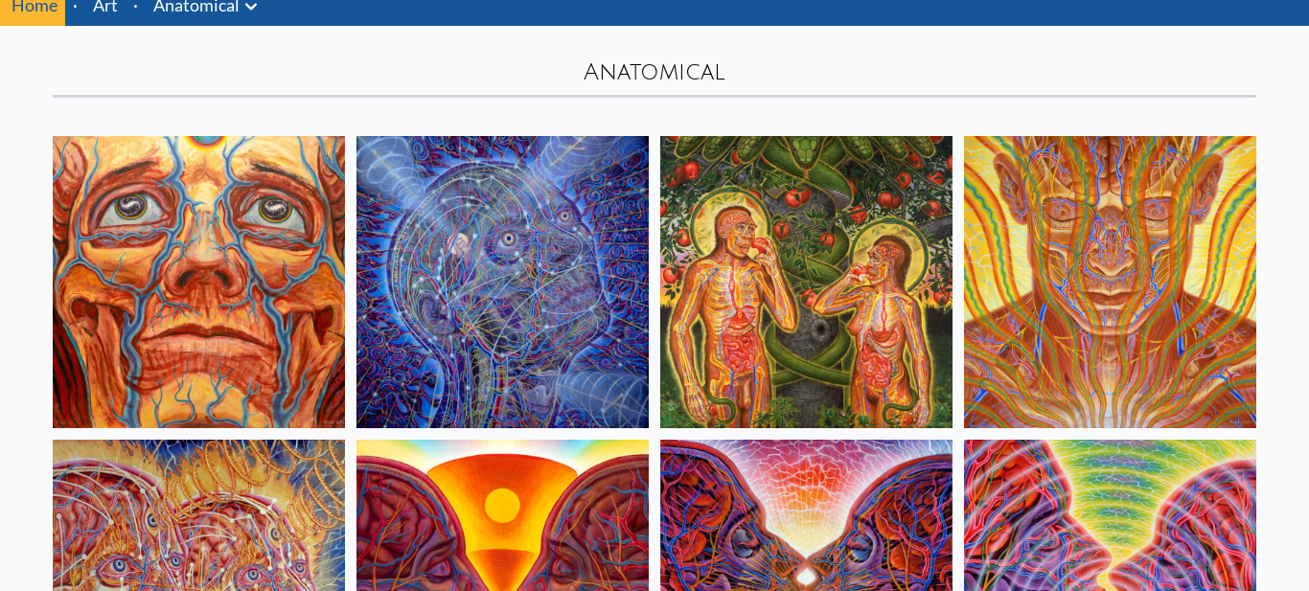
scroll to position [77, 0]
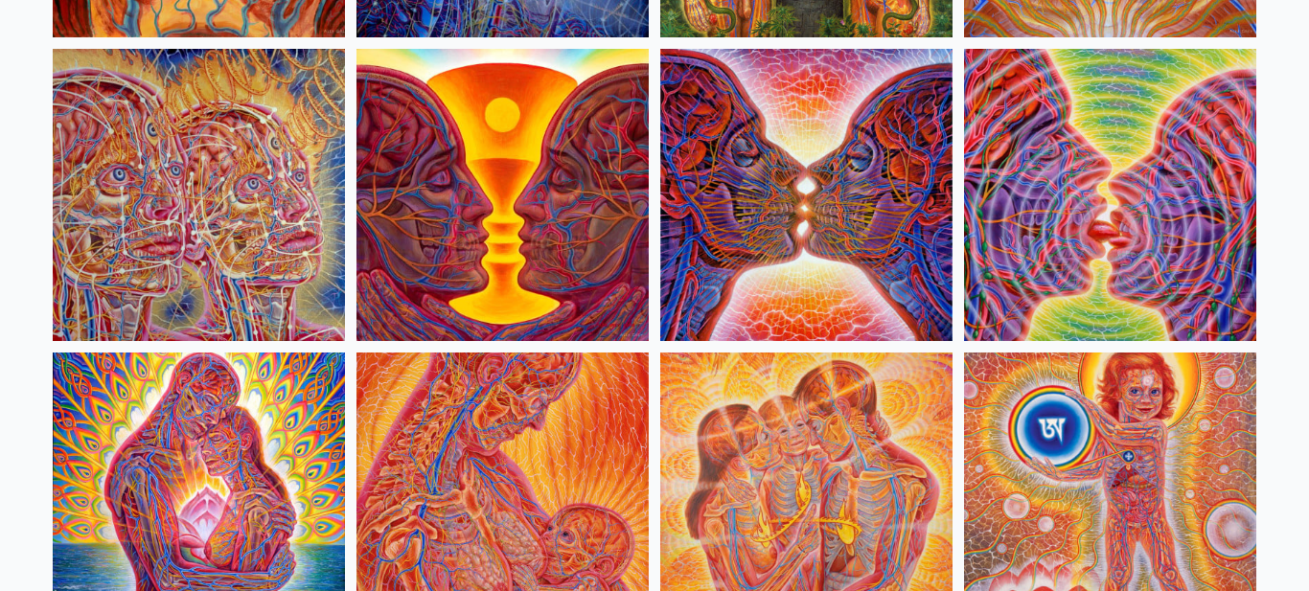
scroll to position [0, 0]
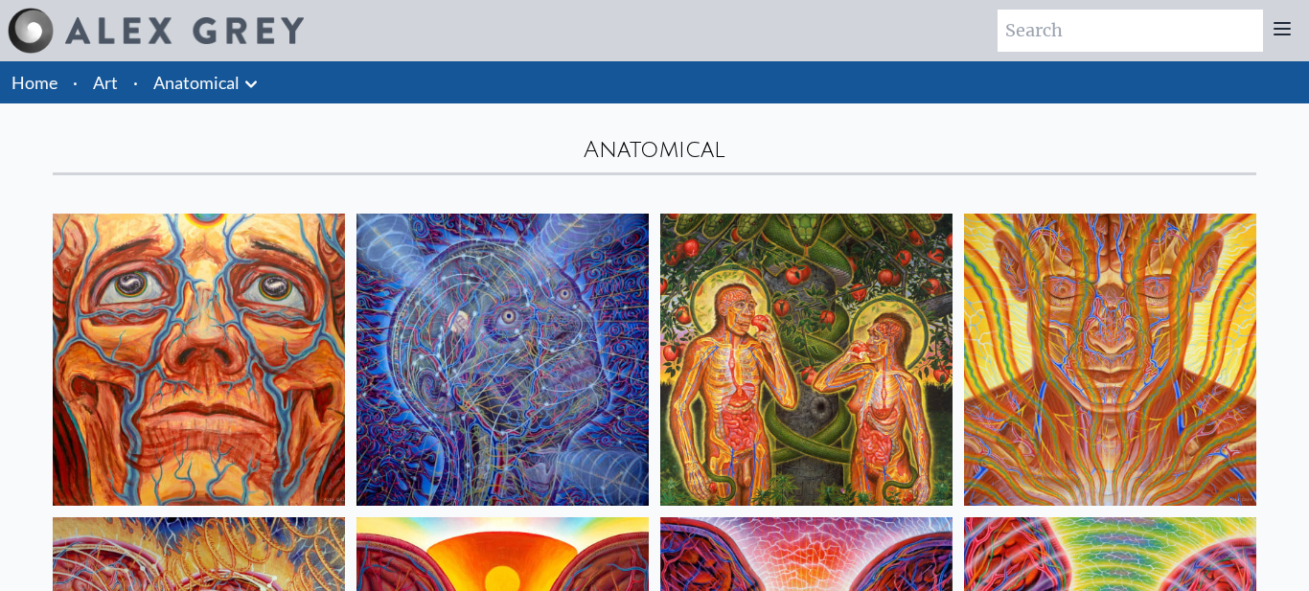
click at [240, 71] on button at bounding box center [251, 82] width 23 height 27
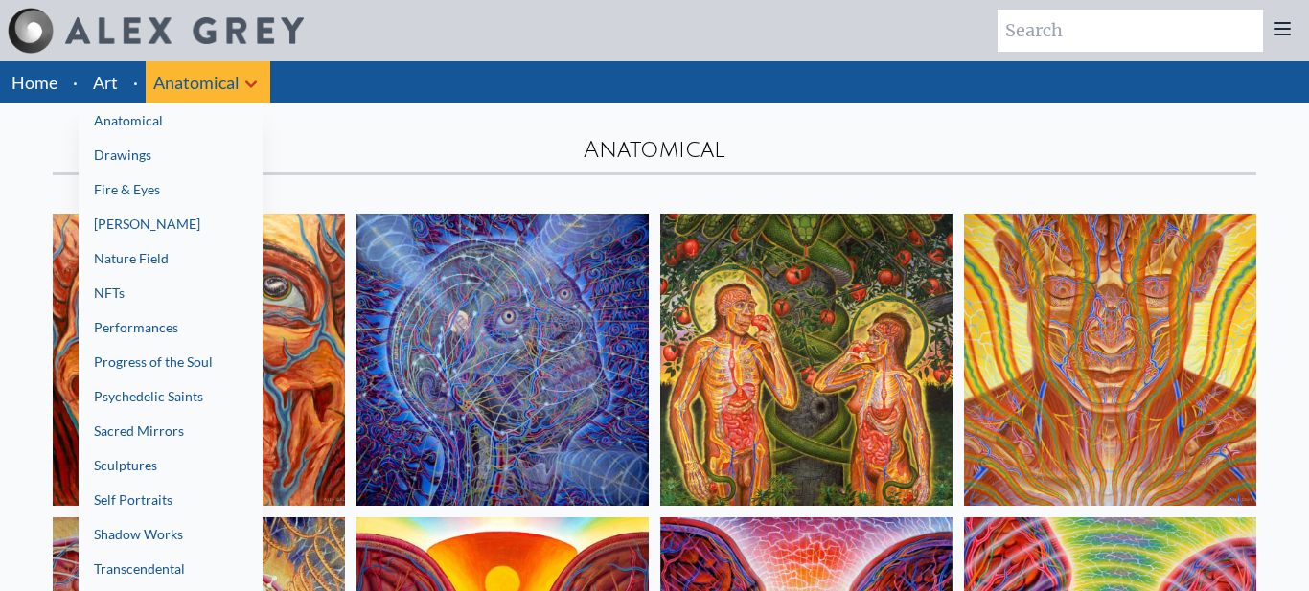
click at [371, 126] on div at bounding box center [654, 295] width 1309 height 591
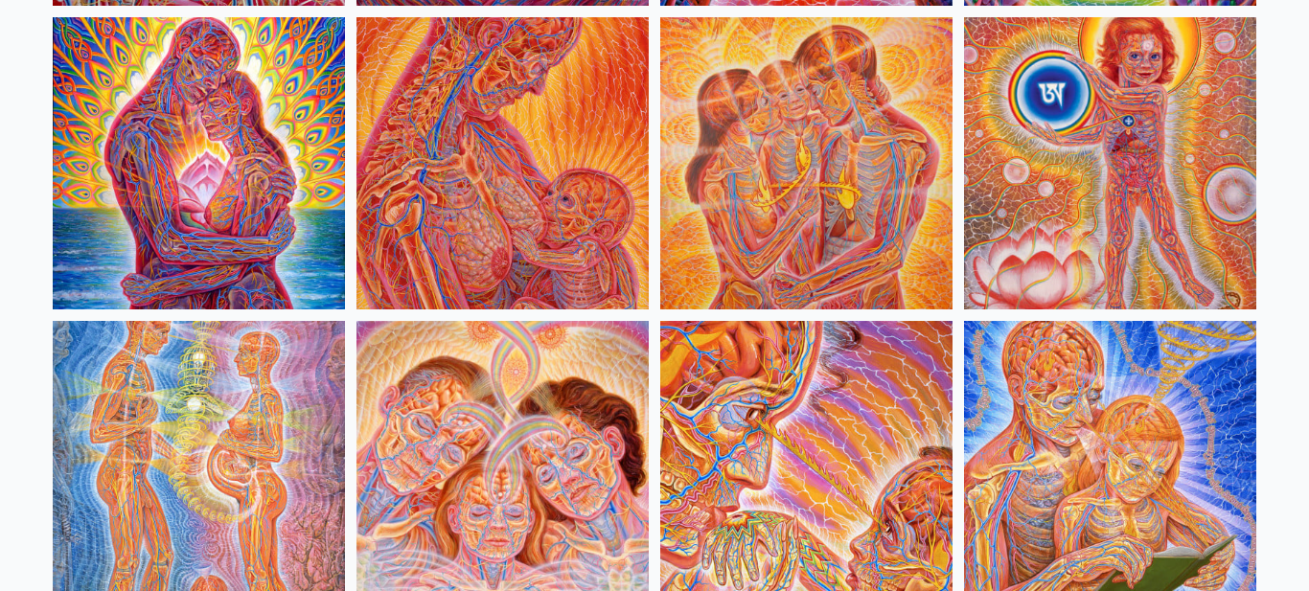
scroll to position [805, 0]
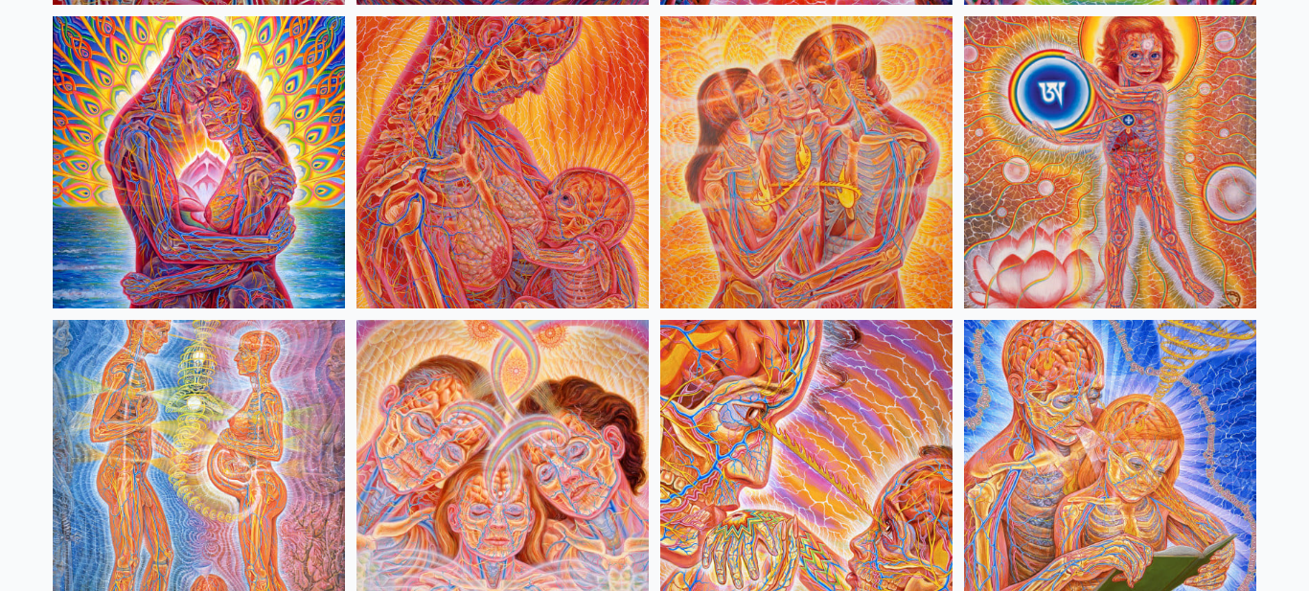
click at [851, 43] on img at bounding box center [806, 162] width 292 height 292
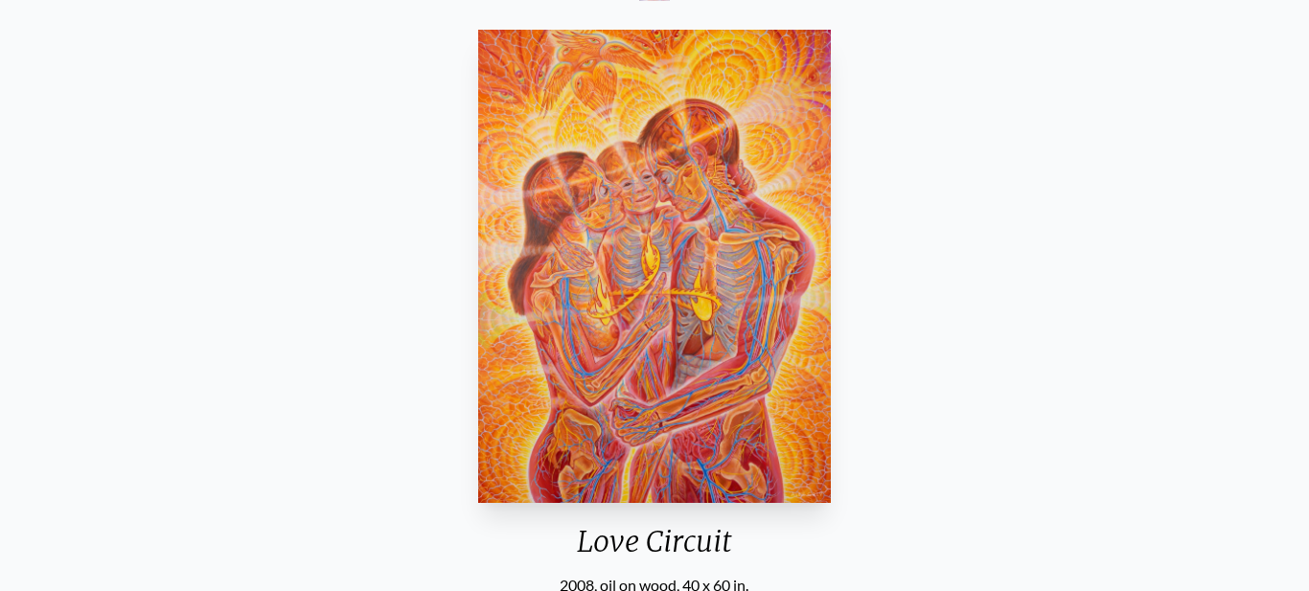
scroll to position [187, 0]
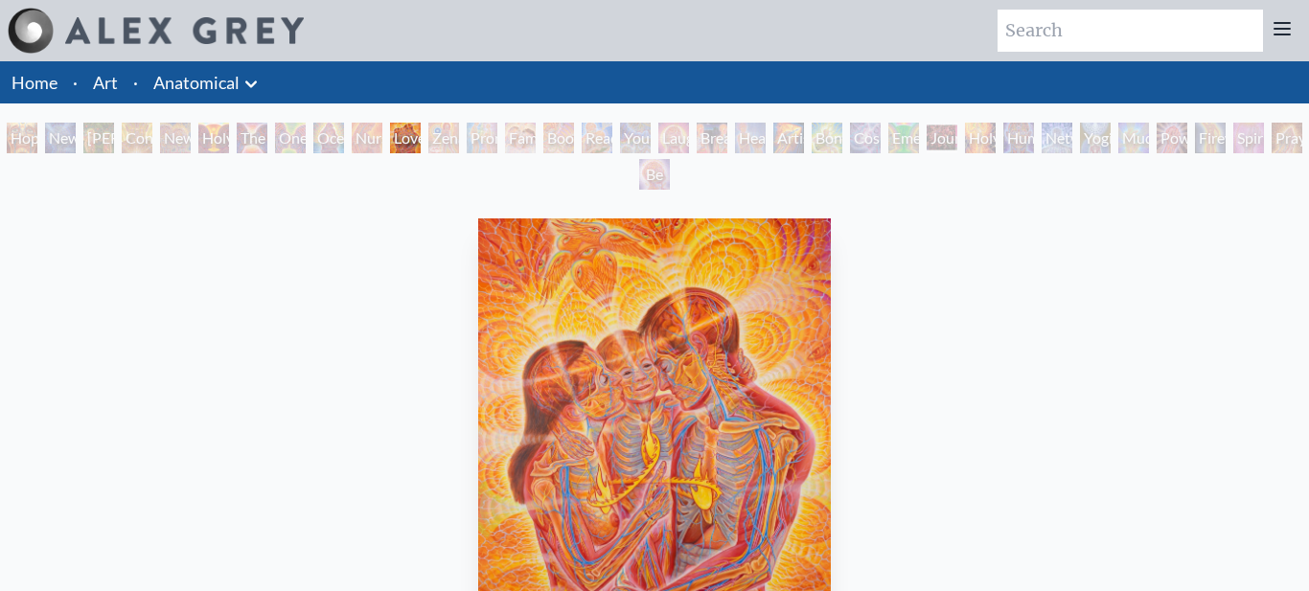
click at [459, 132] on div "Zena Lotus" at bounding box center [443, 138] width 31 height 31
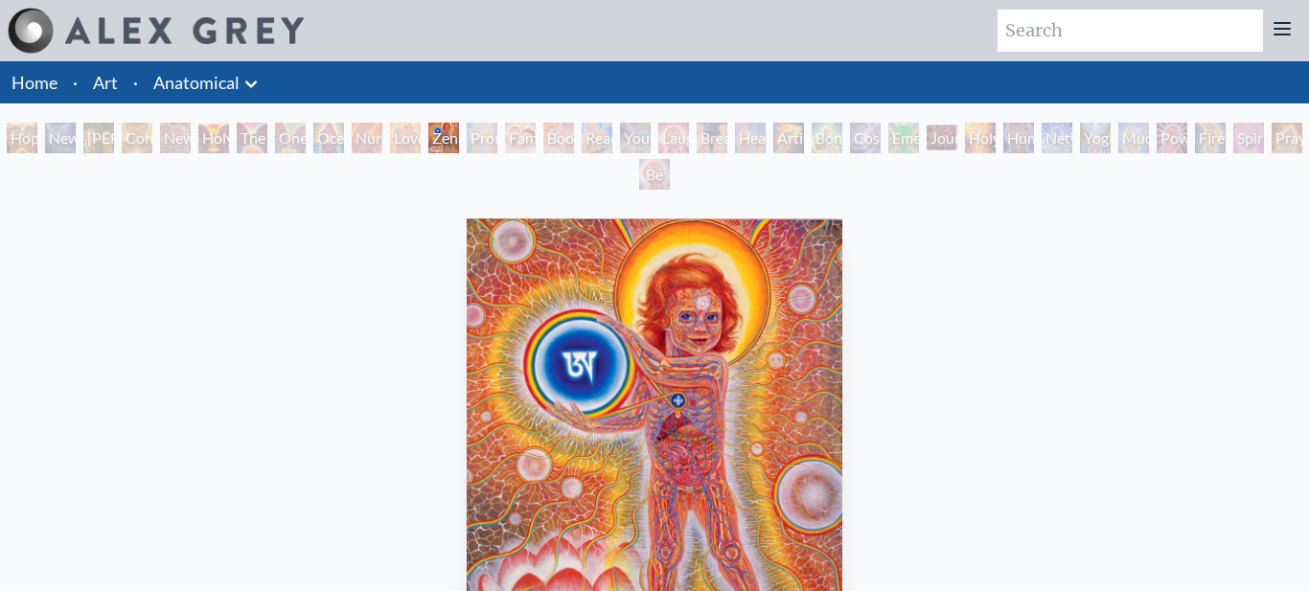
click at [536, 140] on div "Family" at bounding box center [520, 138] width 31 height 31
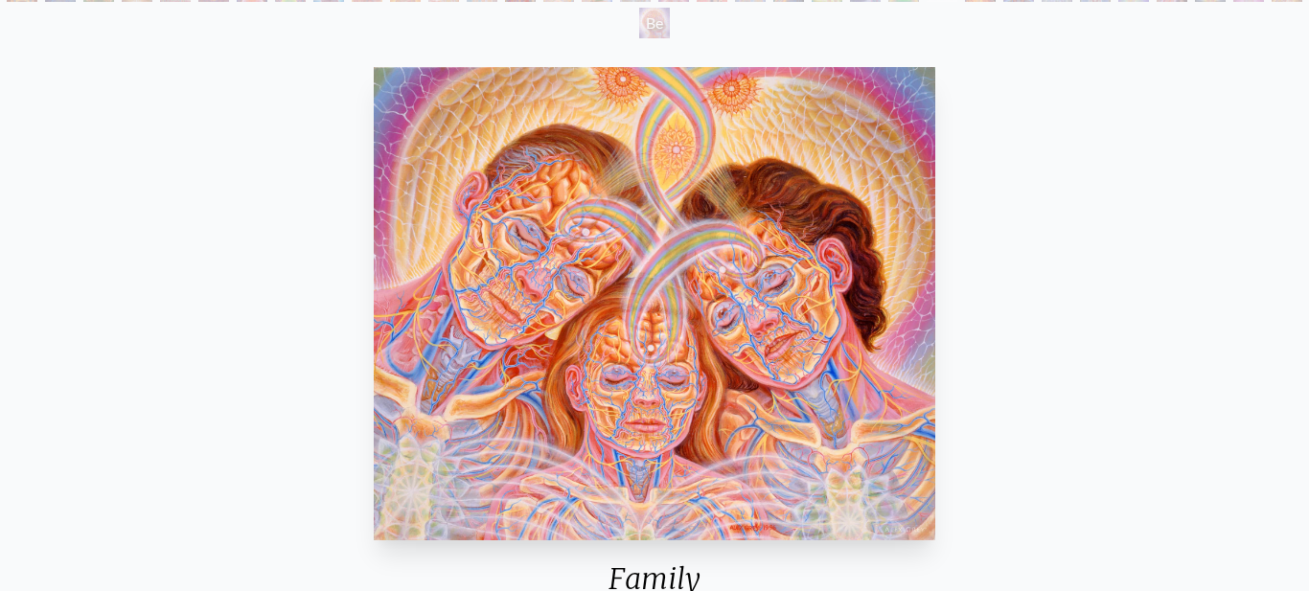
scroll to position [153, 0]
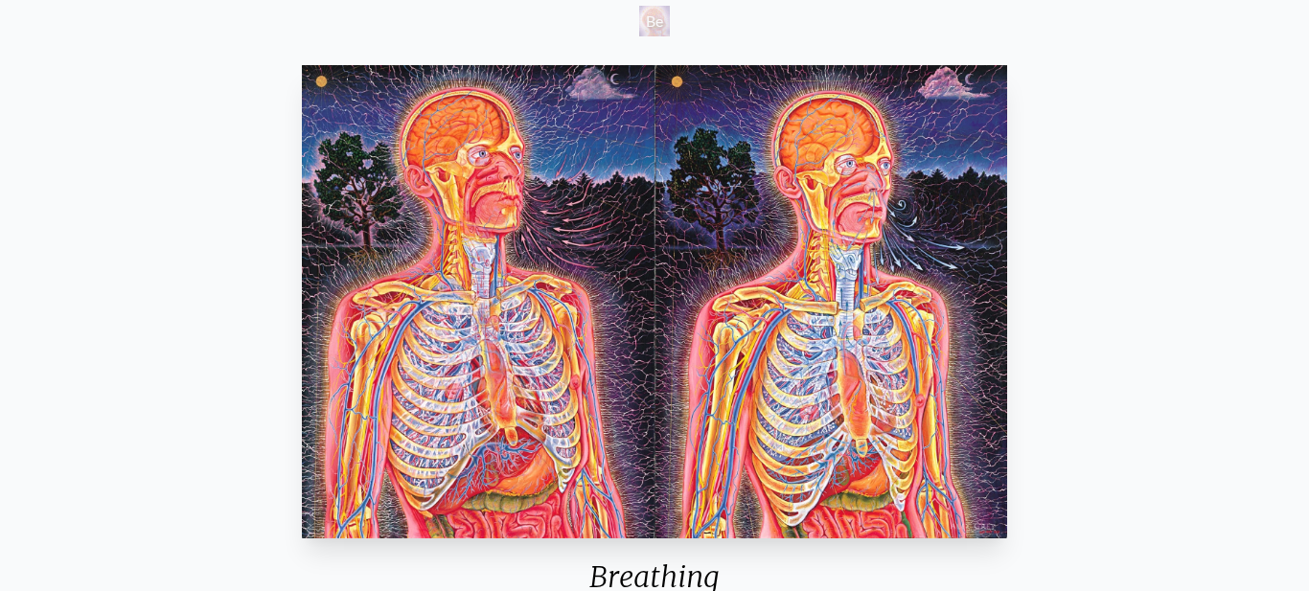
scroll to position [117, 0]
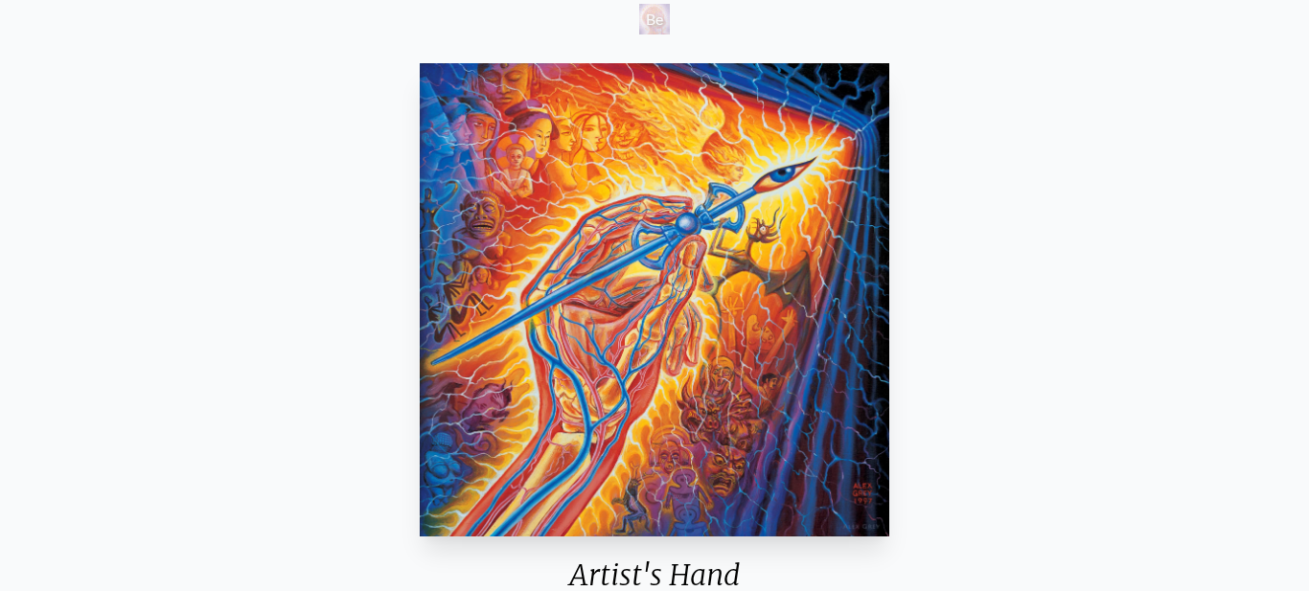
scroll to position [194, 0]
